Goal: Find contact information: Find contact information

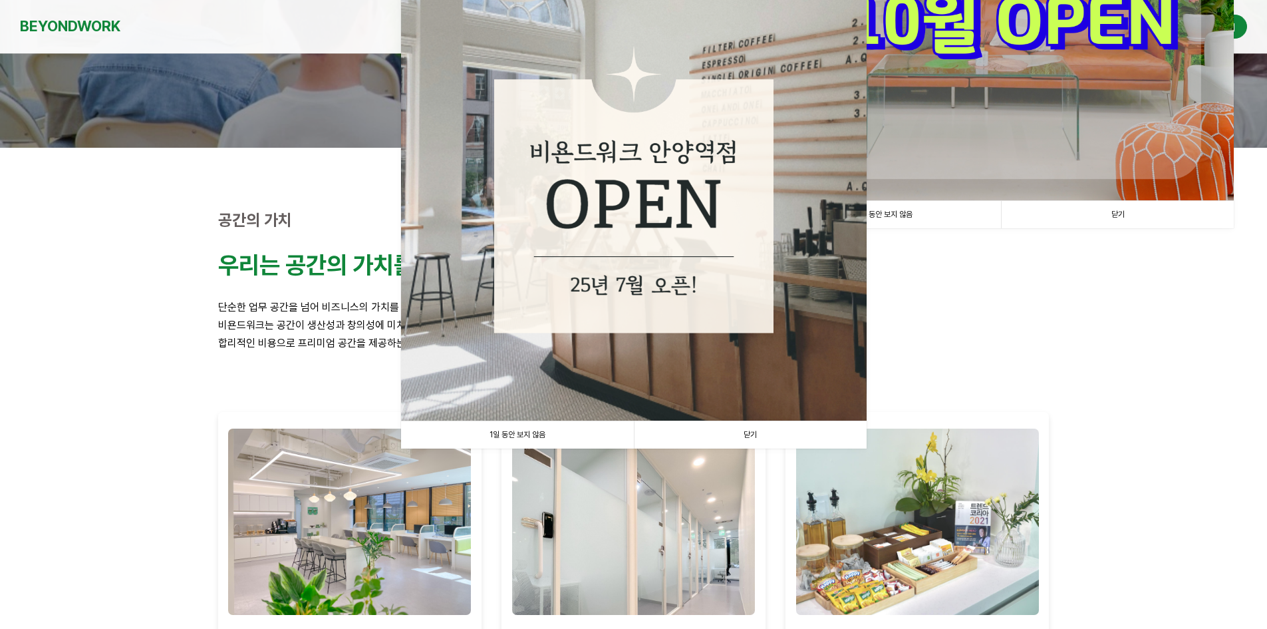
scroll to position [266, 0]
click at [755, 433] on link "닫기" at bounding box center [750, 433] width 233 height 27
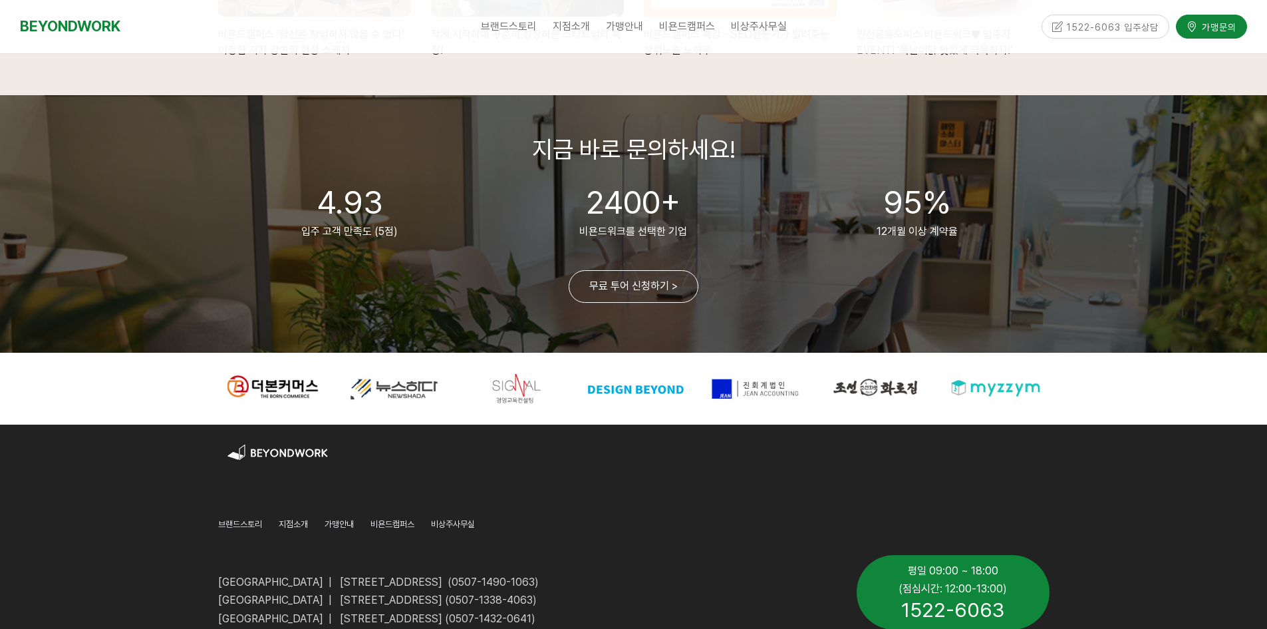
scroll to position [3206, 0]
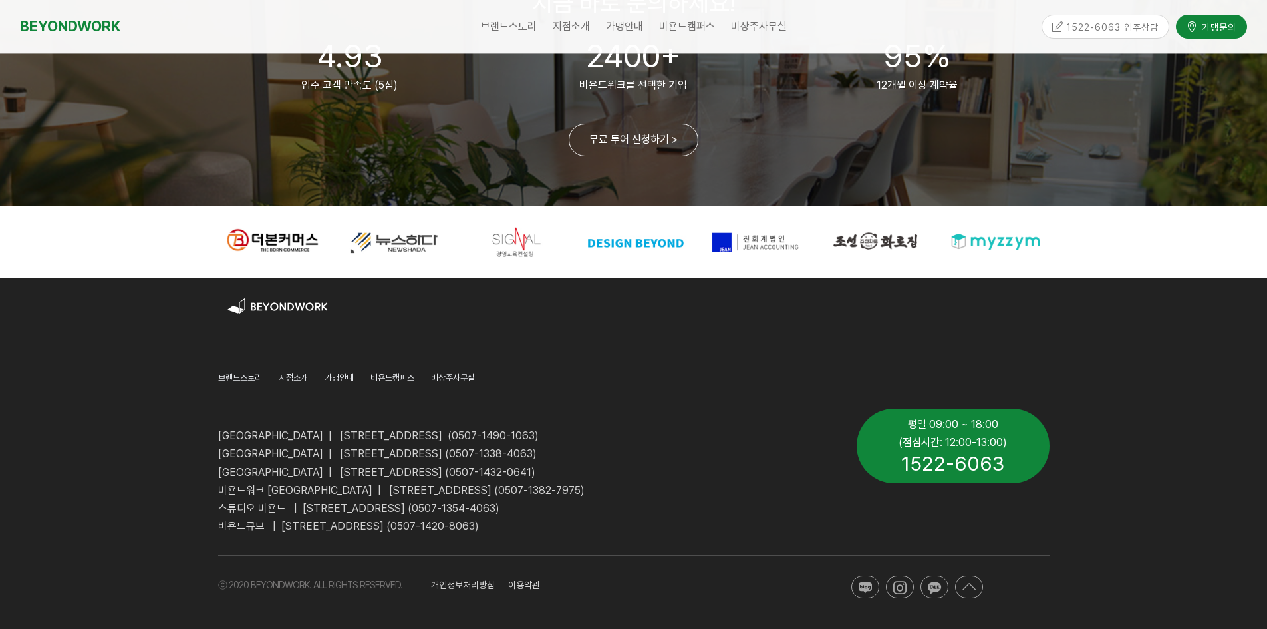
click at [968, 462] on span "1522-6063" at bounding box center [952, 463] width 103 height 24
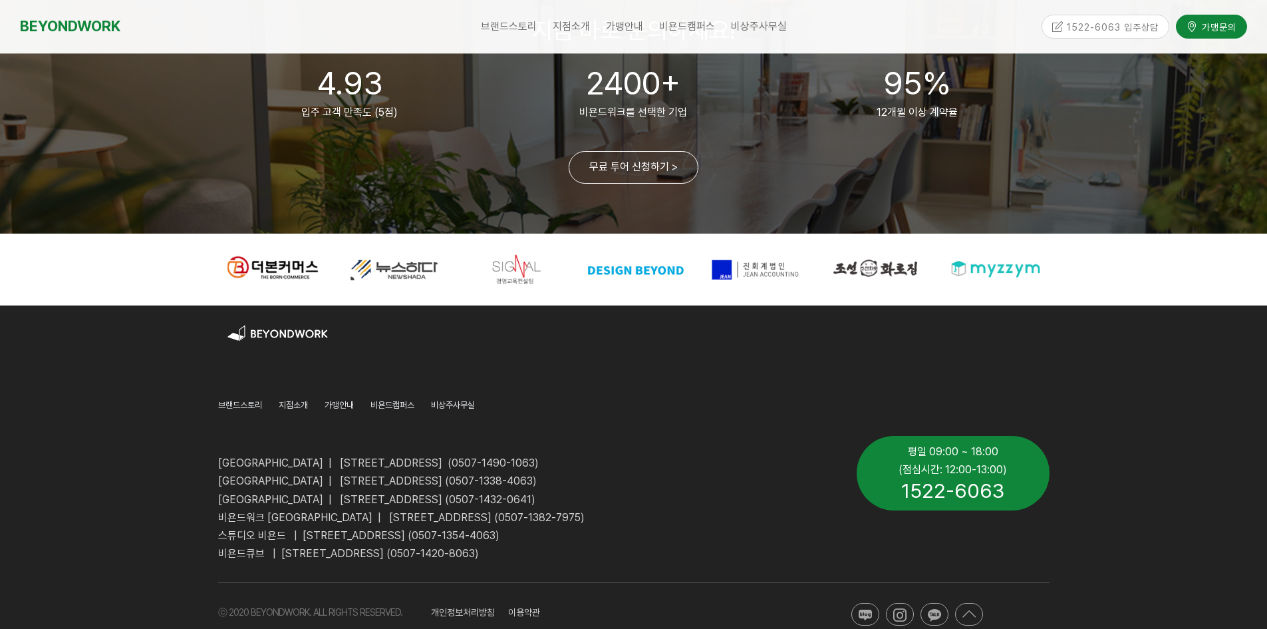
scroll to position [0, 0]
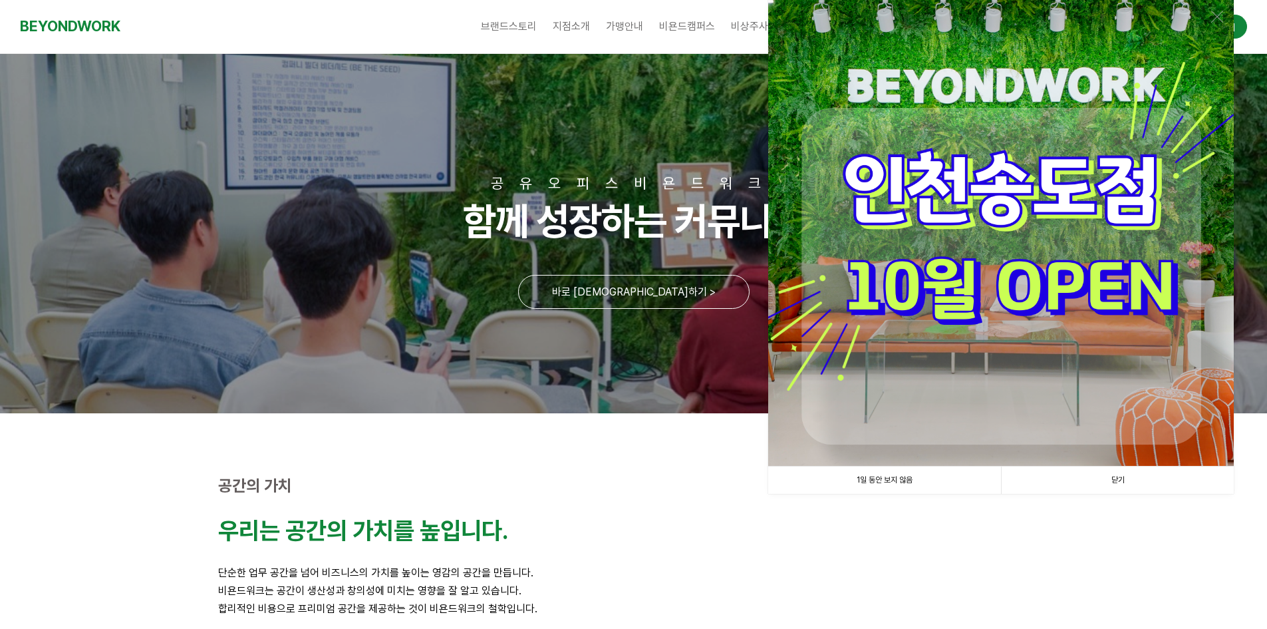
click at [1131, 481] on link "닫기" at bounding box center [1117, 479] width 233 height 27
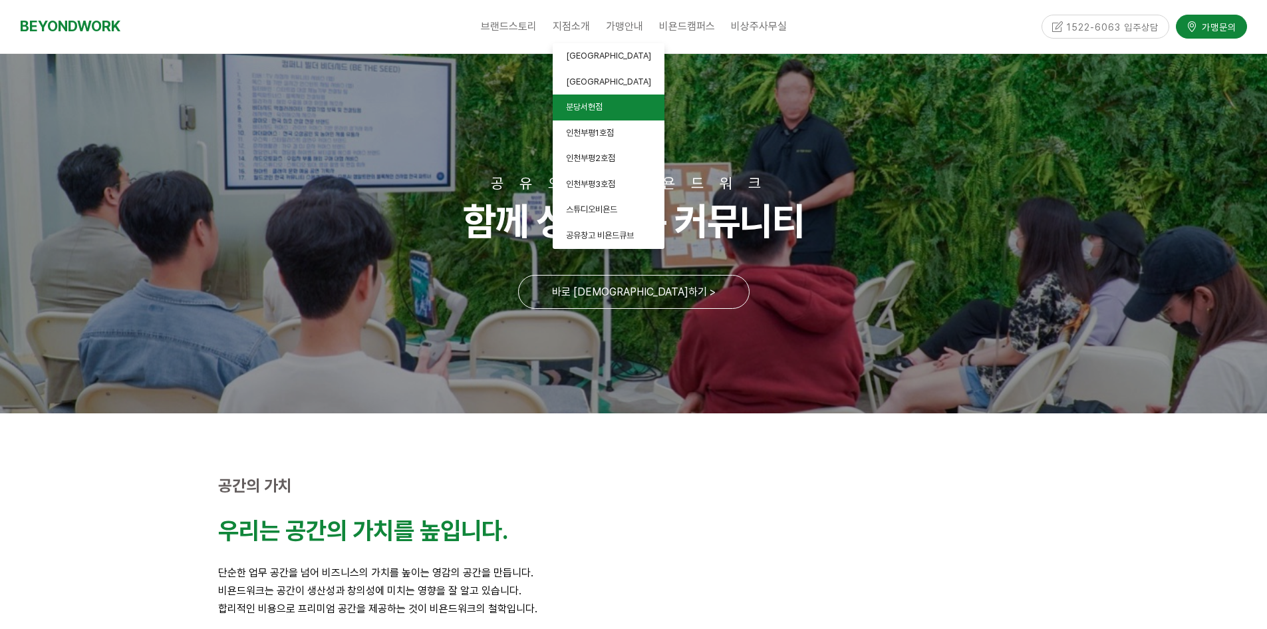
click at [594, 104] on span "분당서현점" at bounding box center [584, 107] width 37 height 10
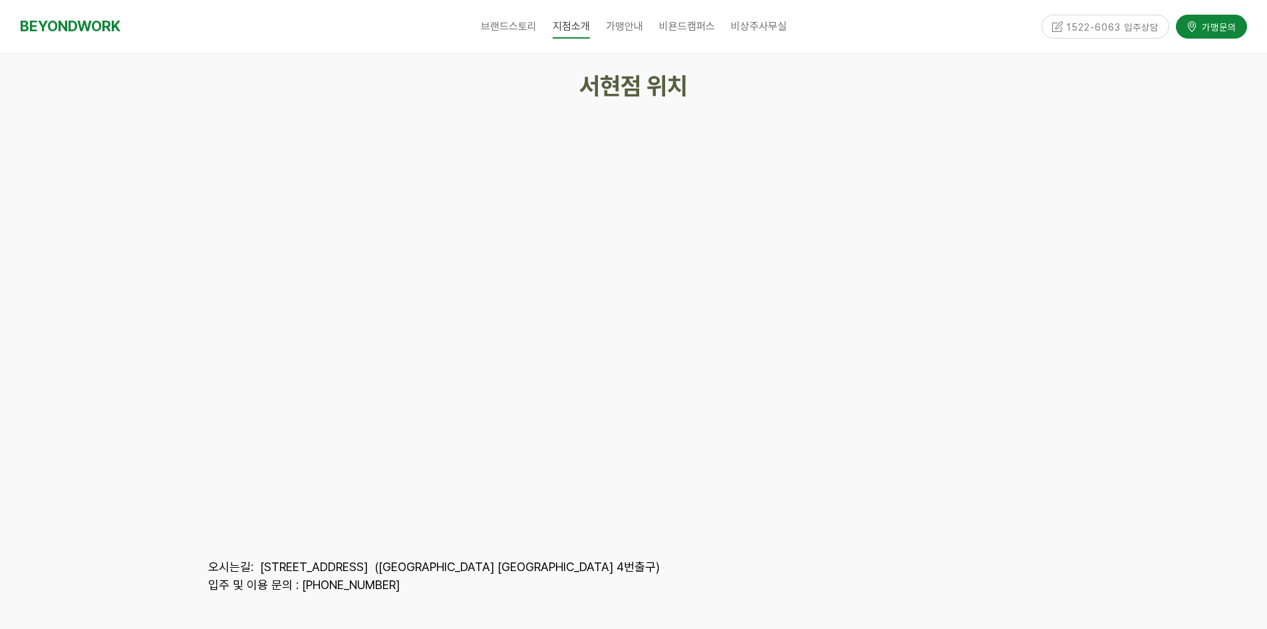
scroll to position [5920, 0]
